Goal: Book appointment/travel/reservation

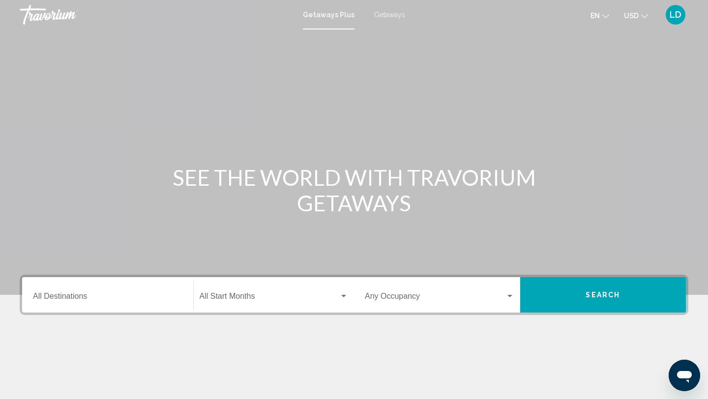
click at [391, 15] on span "Getaways" at bounding box center [389, 15] width 31 height 8
click at [79, 296] on input "Destination All Destinations" at bounding box center [107, 298] width 149 height 9
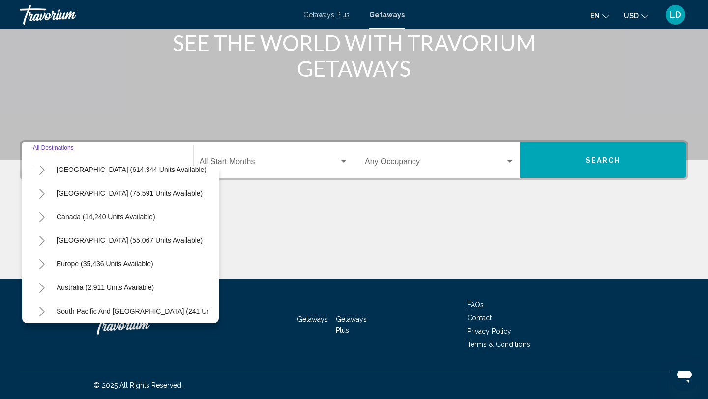
scroll to position [27, 0]
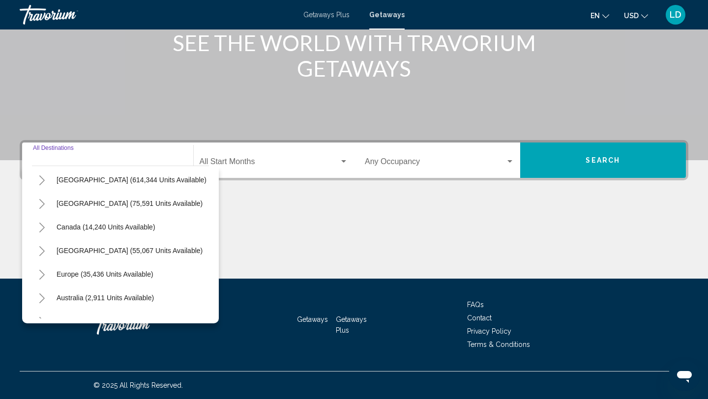
click at [37, 183] on button "Toggle United States (614,344 units available)" at bounding box center [42, 180] width 20 height 20
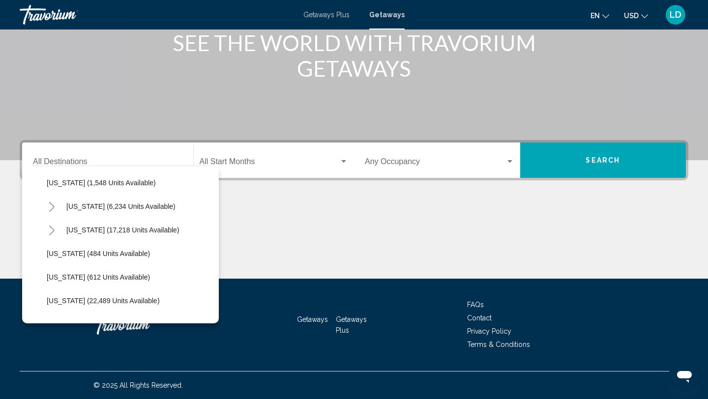
scroll to position [662, 0]
click at [51, 230] on icon "Toggle North Carolina (17,218 units available)" at bounding box center [51, 230] width 7 height 10
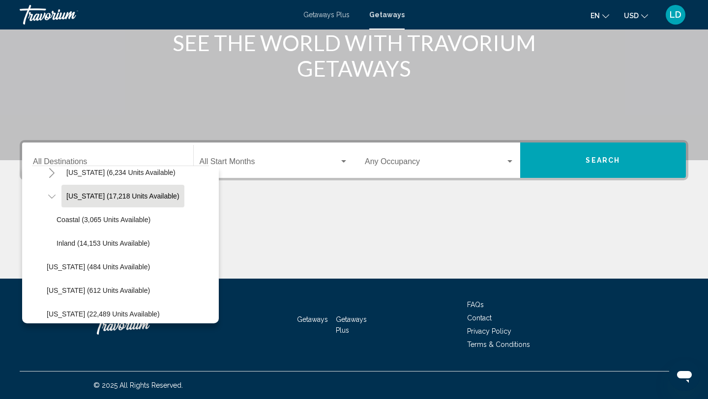
scroll to position [695, 0]
click at [74, 239] on span "Inland (14,153 units available)" at bounding box center [103, 243] width 93 height 8
type input "**********"
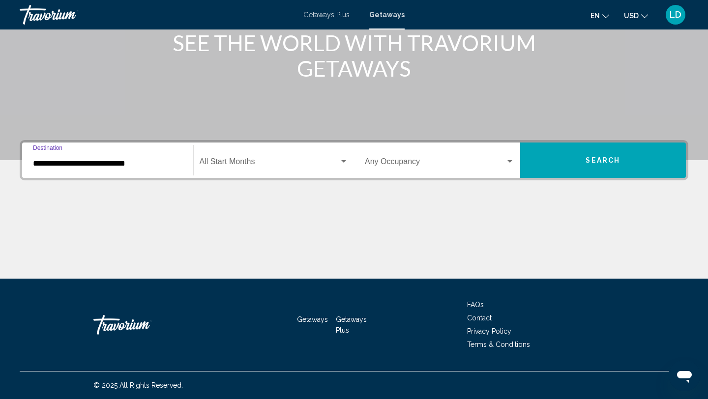
click at [225, 165] on span "Search widget" at bounding box center [270, 163] width 140 height 9
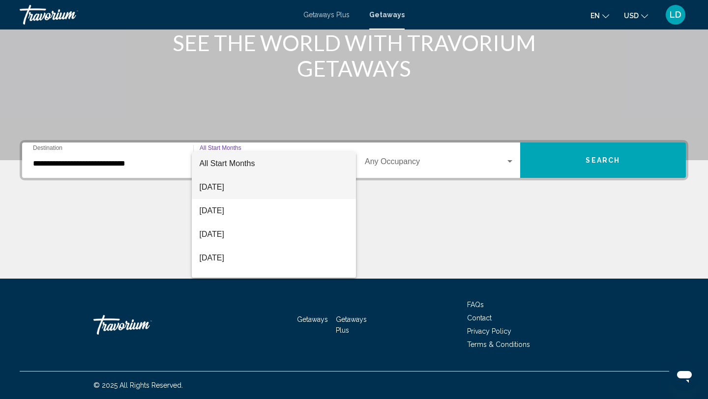
click at [230, 186] on span "[DATE]" at bounding box center [274, 188] width 149 height 24
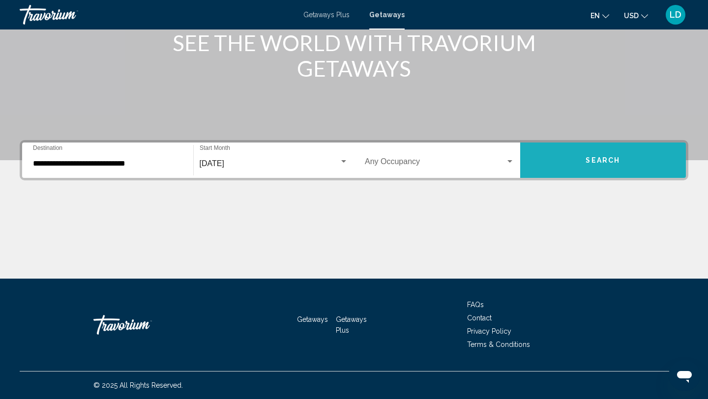
click at [547, 157] on button "Search" at bounding box center [603, 160] width 166 height 35
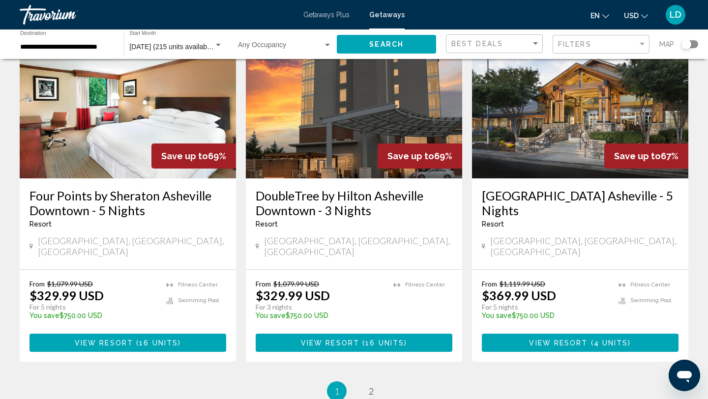
scroll to position [1175, 0]
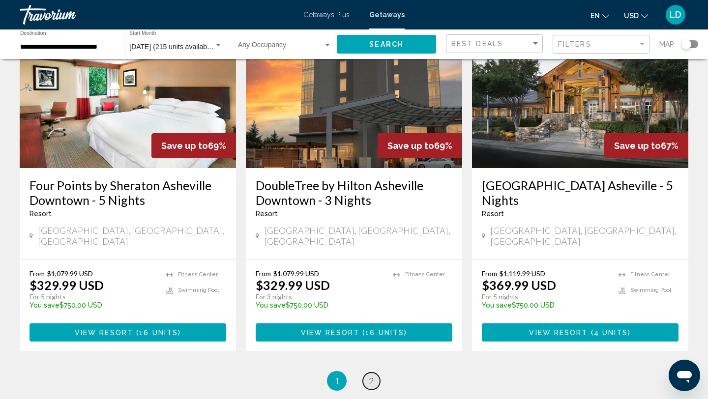
click at [369, 376] on span "2" at bounding box center [371, 381] width 5 height 11
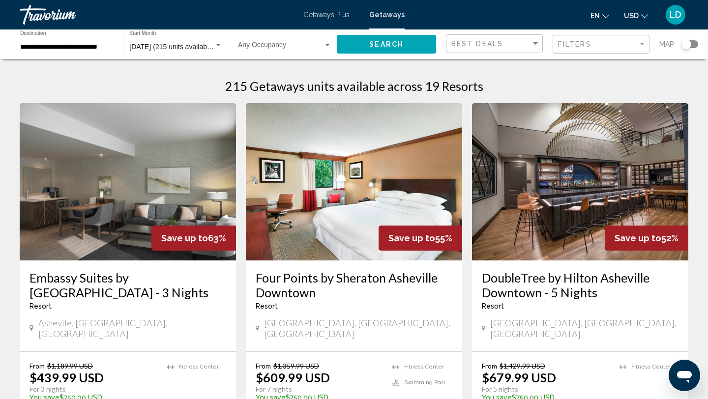
click at [331, 16] on span "Getaways Plus" at bounding box center [326, 15] width 46 height 8
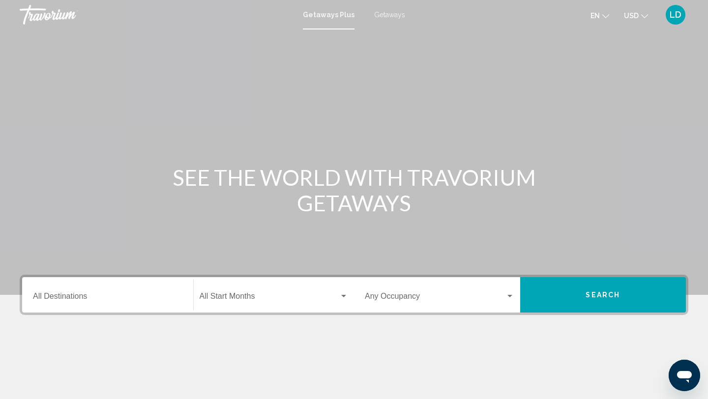
click at [73, 294] on input "Destination All Destinations" at bounding box center [107, 298] width 149 height 9
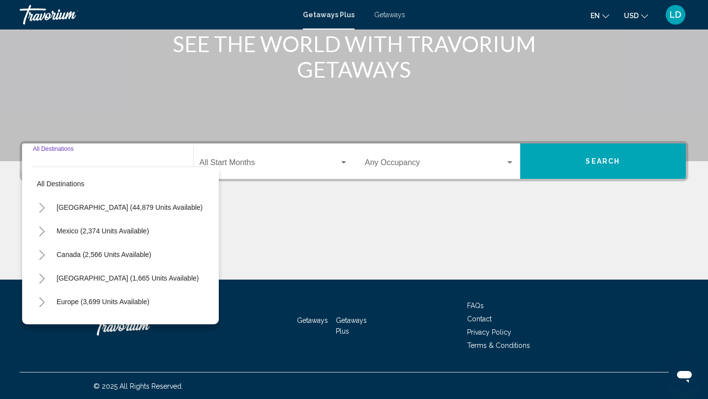
scroll to position [135, 0]
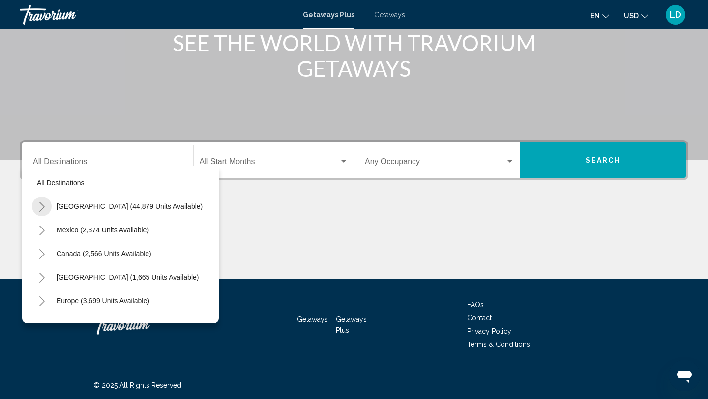
click at [43, 207] on icon "Toggle United States (44,879 units available)" at bounding box center [41, 207] width 7 height 10
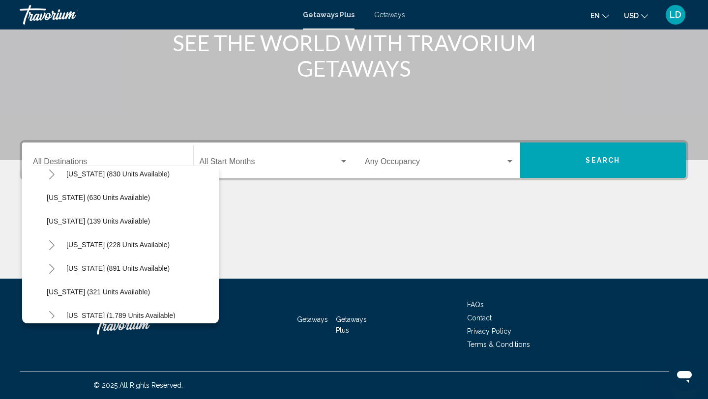
scroll to position [602, 0]
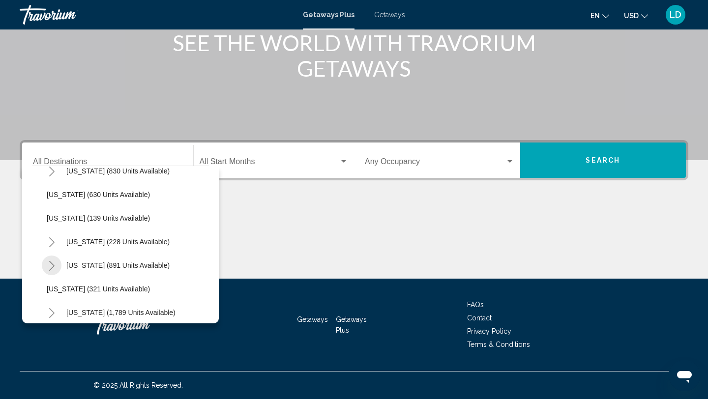
click at [55, 264] on icon "Toggle North Carolina (891 units available)" at bounding box center [51, 266] width 7 height 10
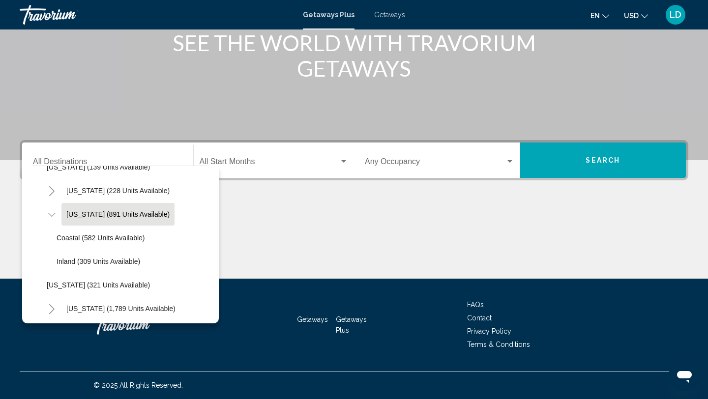
scroll to position [657, 0]
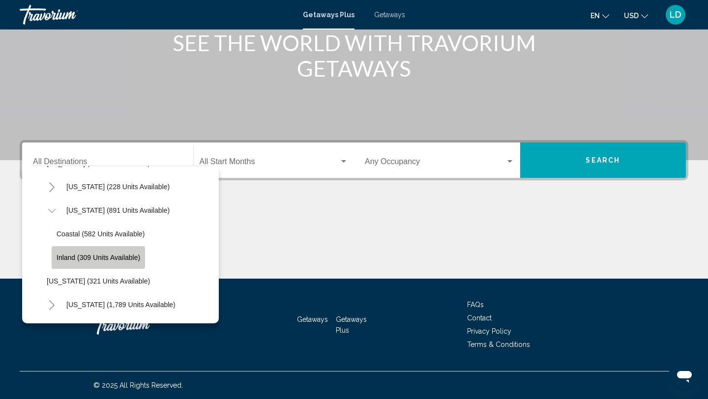
click at [108, 261] on span "Inland (309 units available)" at bounding box center [99, 258] width 84 height 8
type input "**********"
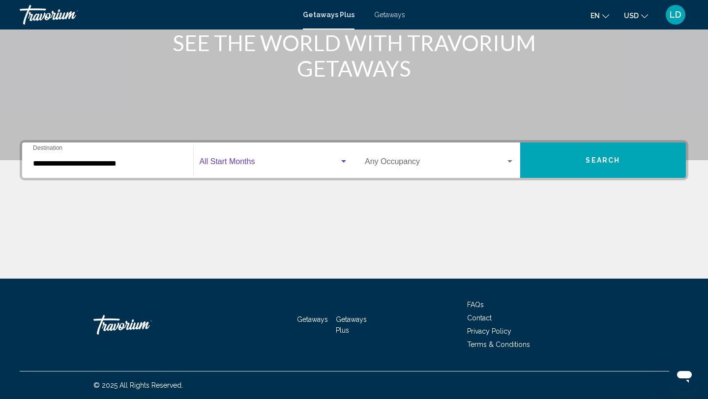
click at [258, 162] on span "Search widget" at bounding box center [270, 163] width 140 height 9
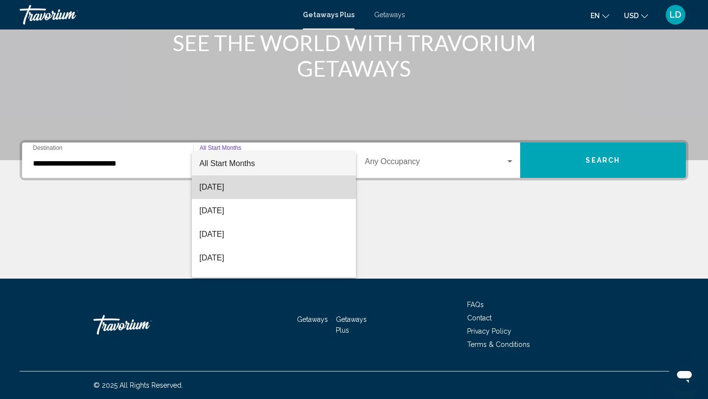
click at [247, 187] on span "[DATE]" at bounding box center [274, 188] width 149 height 24
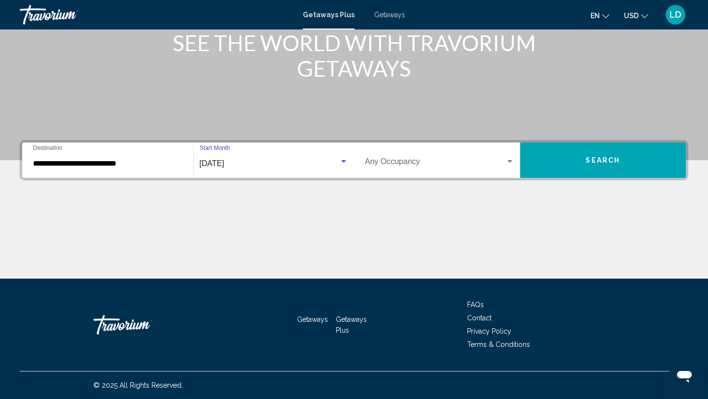
click at [575, 157] on button "Search" at bounding box center [603, 160] width 166 height 35
